Goal: Navigation & Orientation: Find specific page/section

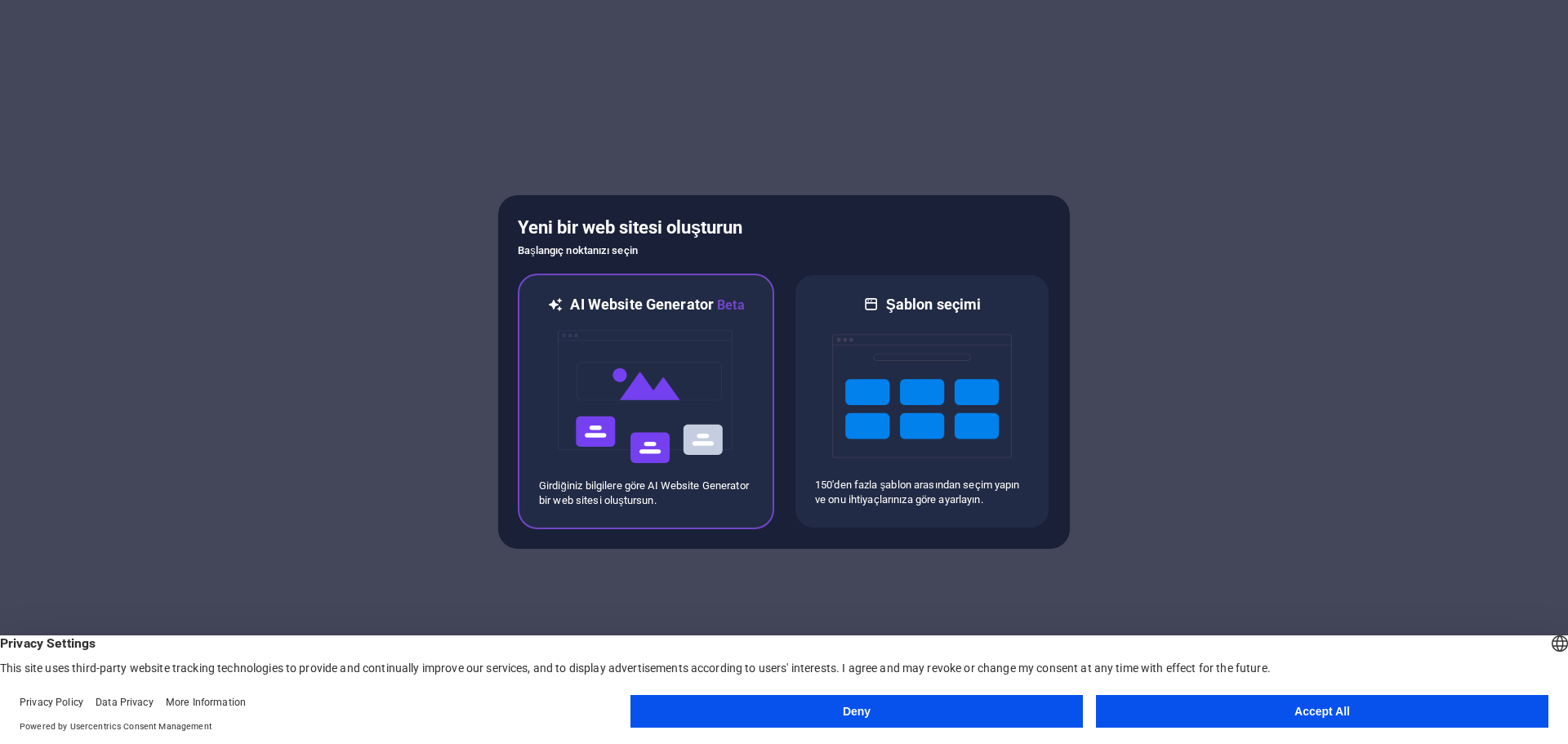
click at [553, 361] on div at bounding box center [646, 397] width 214 height 163
